Goal: Check status

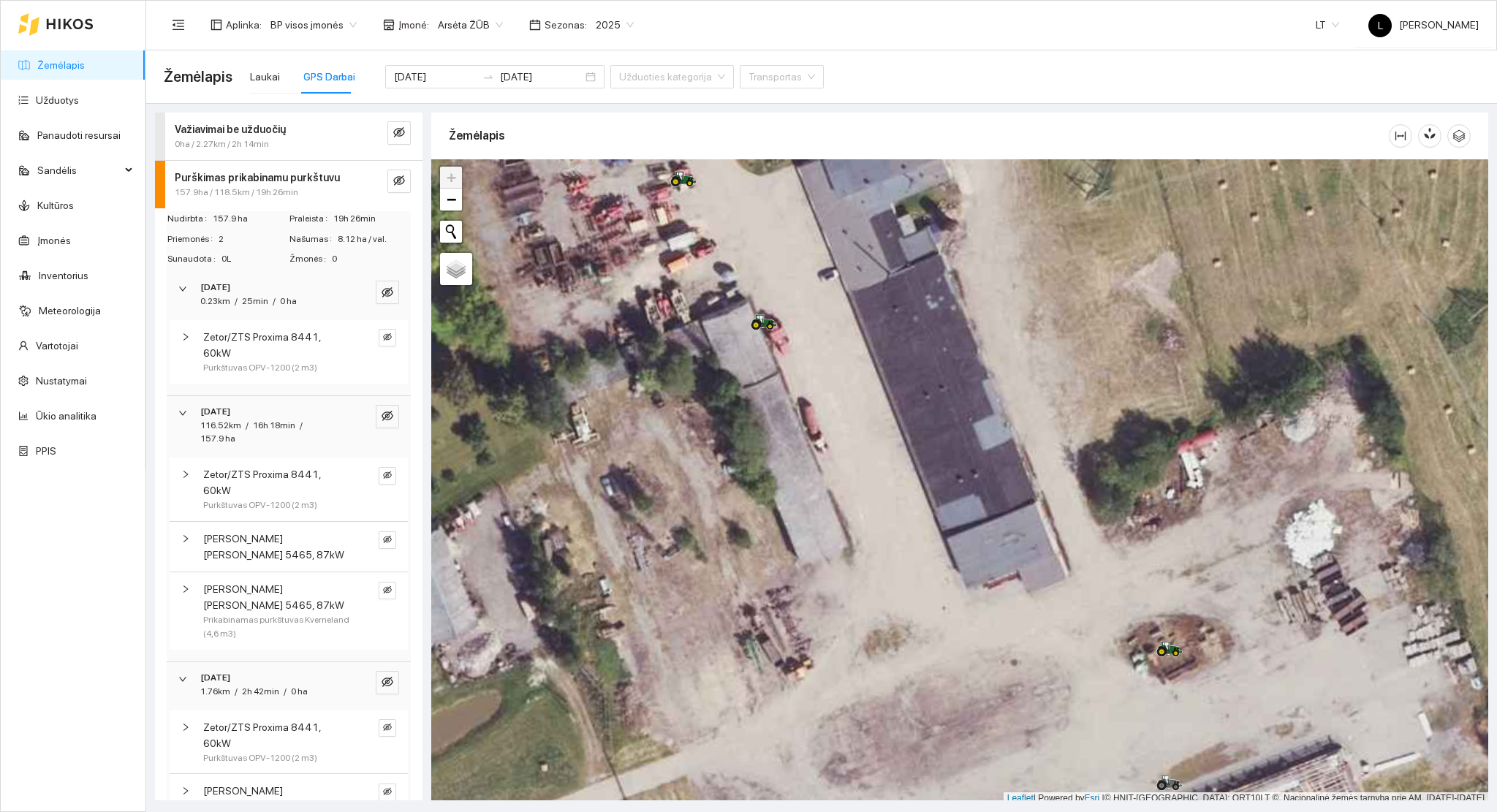
scroll to position [3, 0]
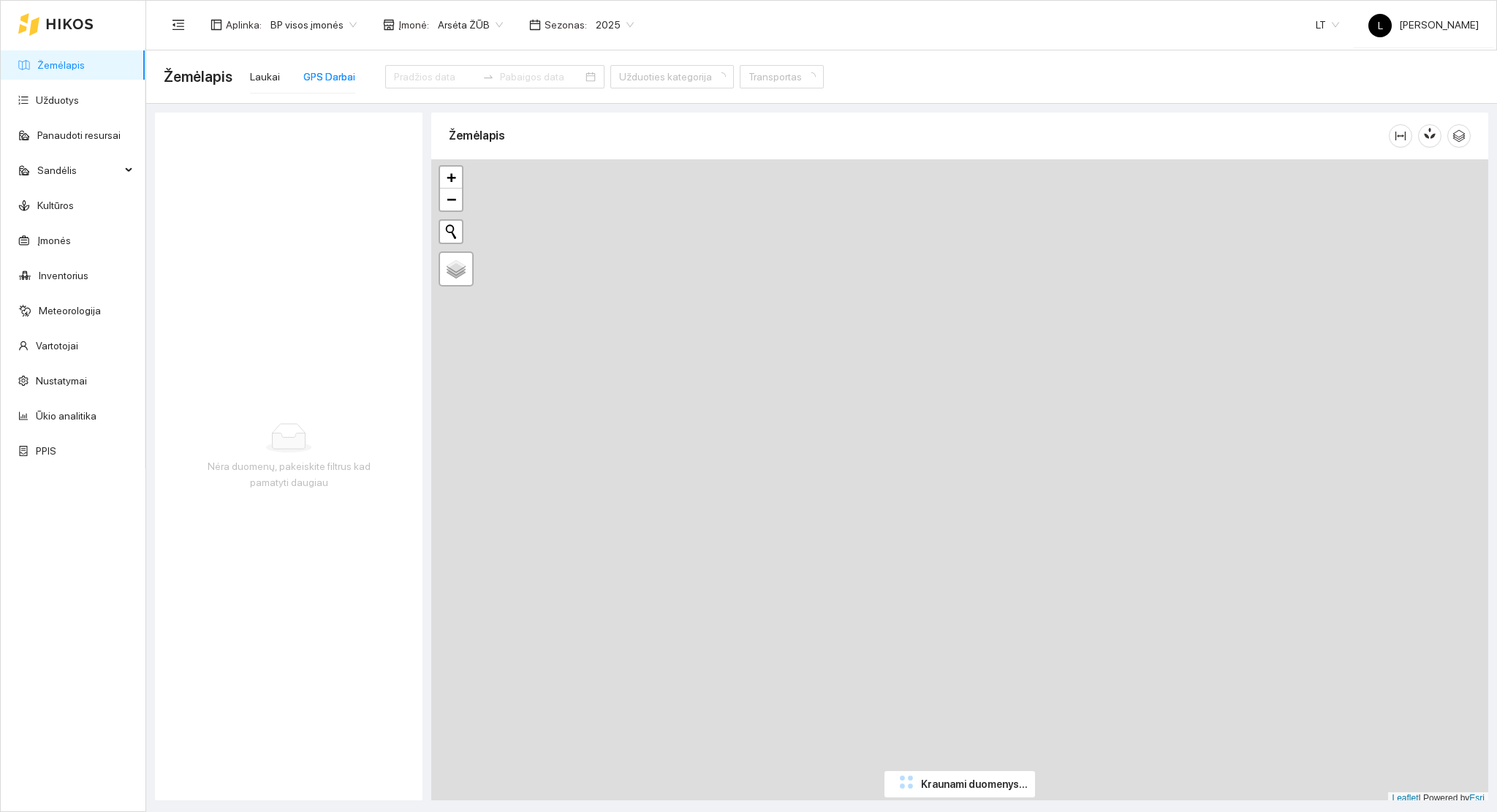
type input "[DATE]"
